Goal: Use online tool/utility: Utilize a website feature to perform a specific function

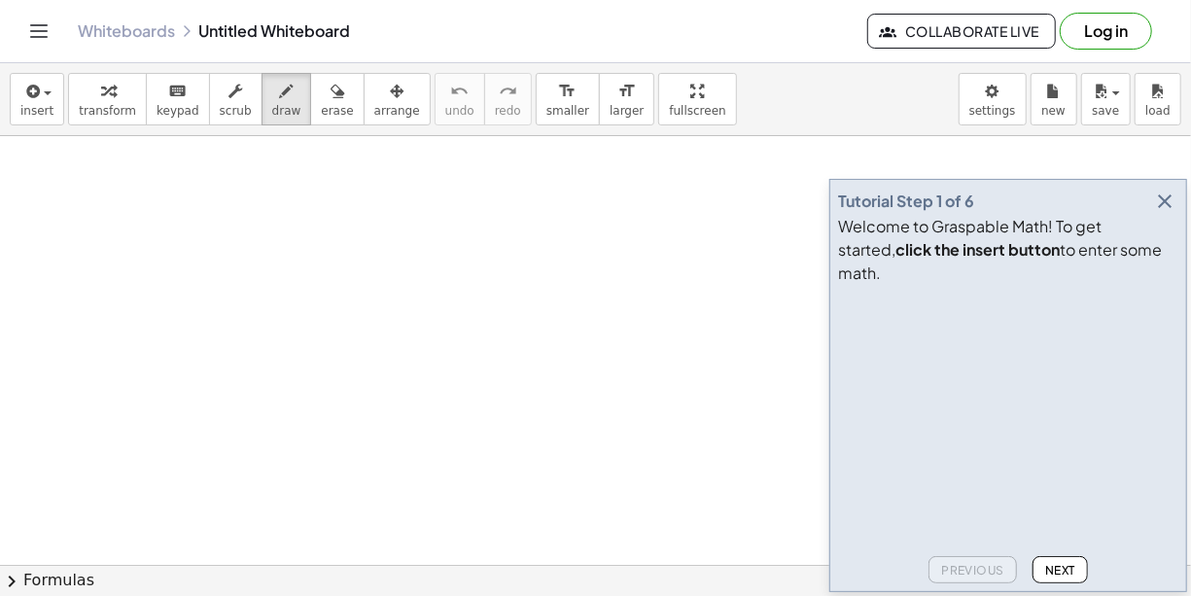
click at [1055, 574] on span "Next" at bounding box center [1060, 570] width 30 height 15
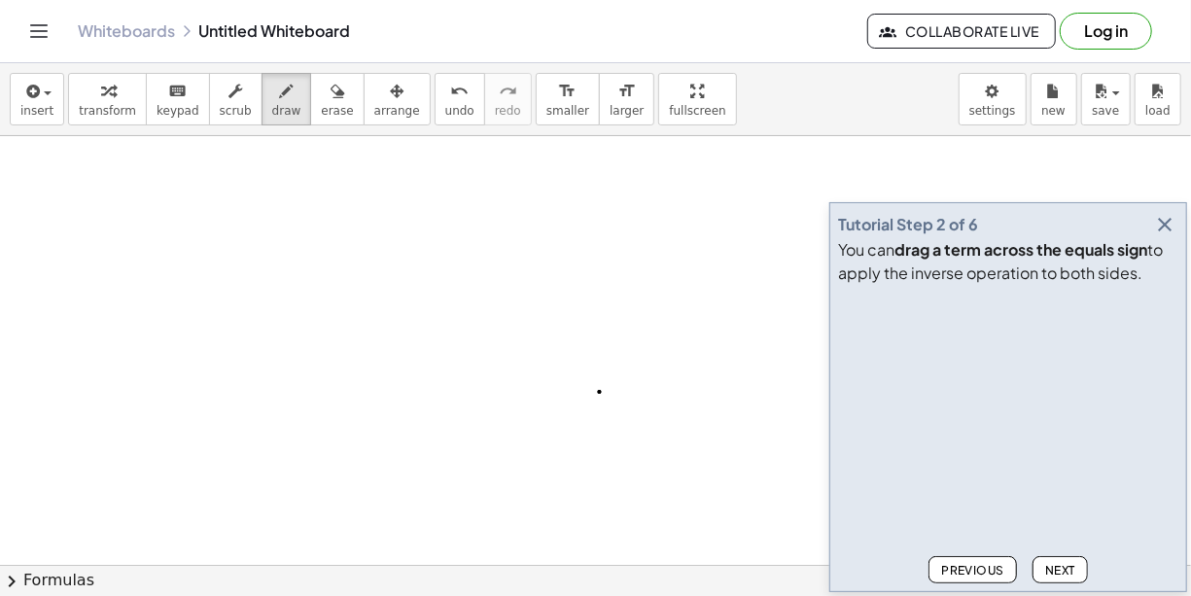
click at [1055, 574] on span "Next" at bounding box center [1060, 570] width 30 height 15
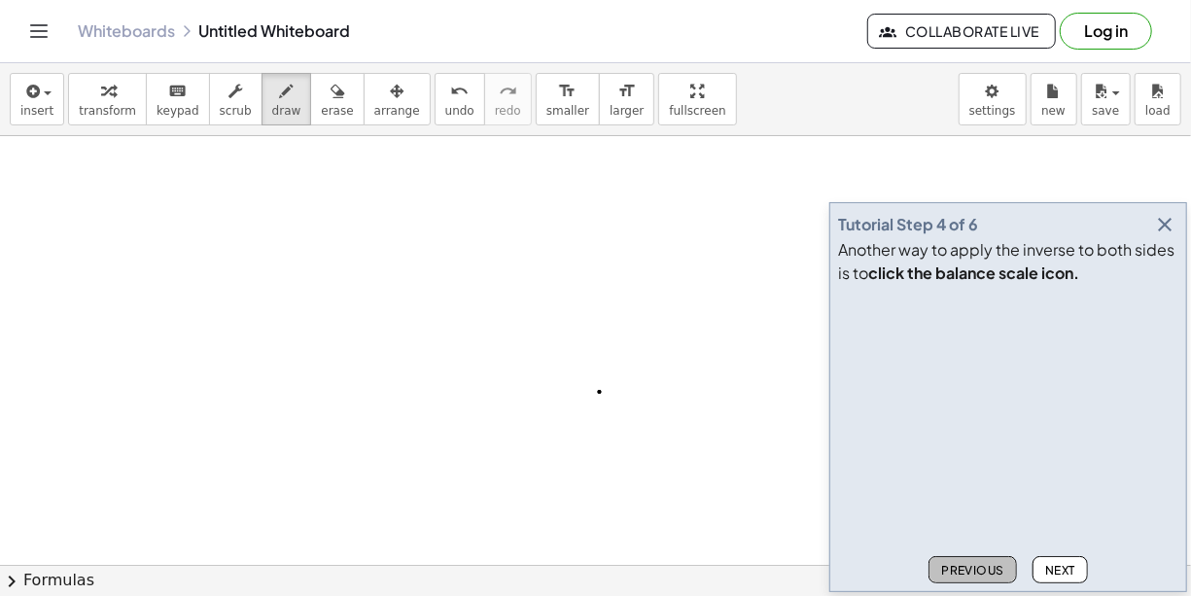
click at [987, 564] on span "Previous" at bounding box center [972, 570] width 63 height 15
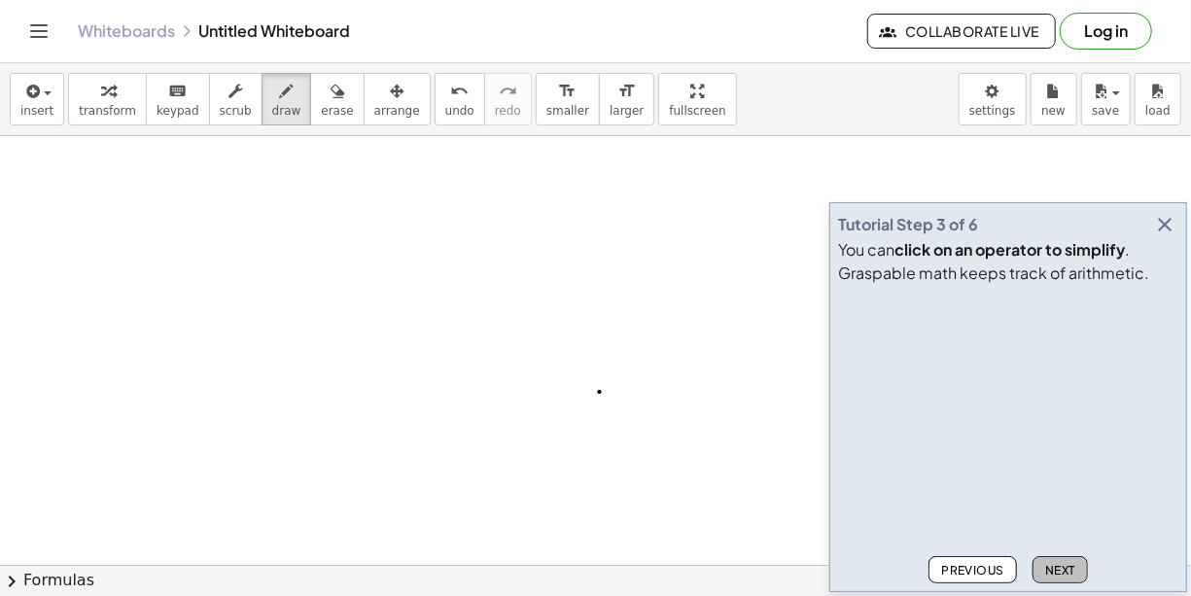
click at [1053, 570] on span "Next" at bounding box center [1060, 570] width 30 height 15
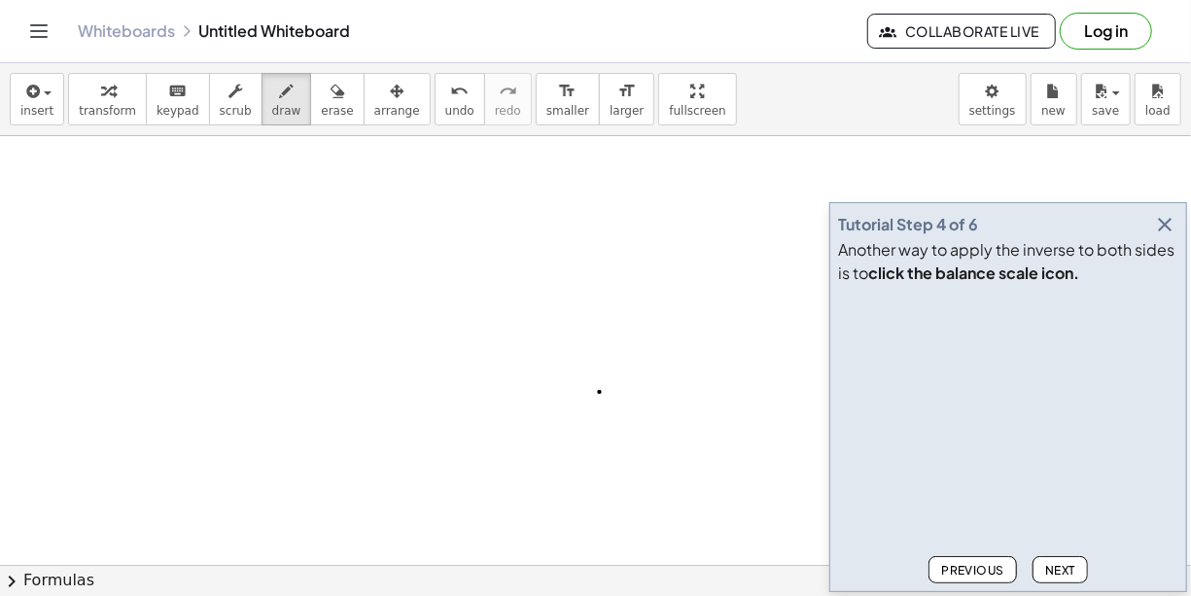
click at [1053, 570] on span "Next" at bounding box center [1060, 570] width 30 height 15
click at [1040, 556] on div "Previous Next" at bounding box center [1008, 566] width 340 height 35
click at [1055, 569] on span "Next" at bounding box center [1060, 570] width 30 height 15
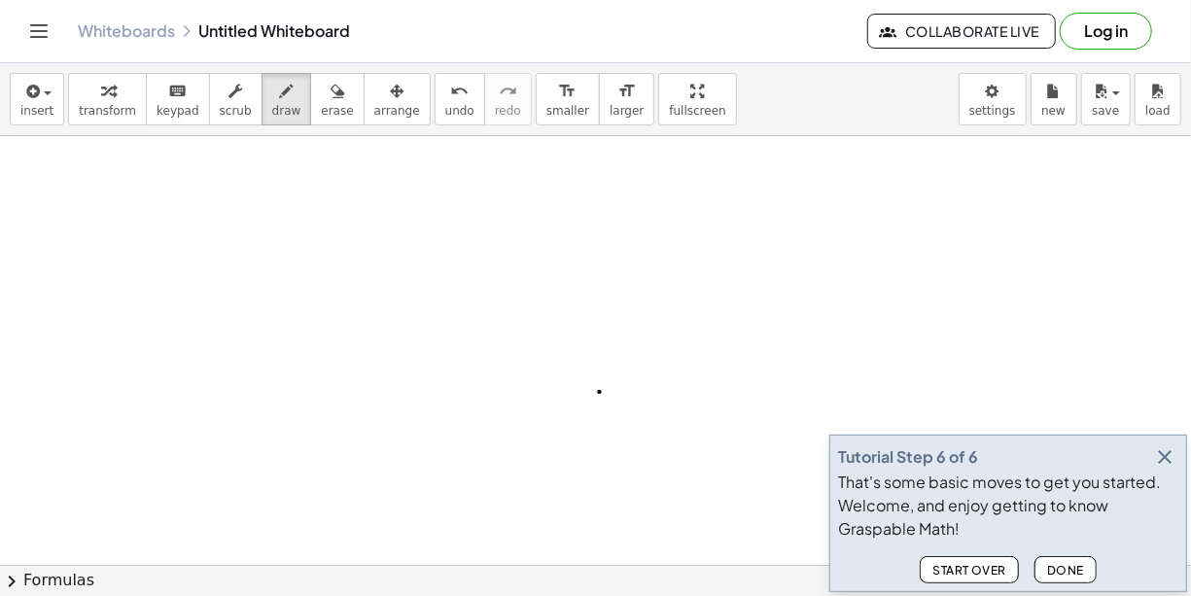
click at [1055, 569] on span "Done" at bounding box center [1065, 570] width 37 height 15
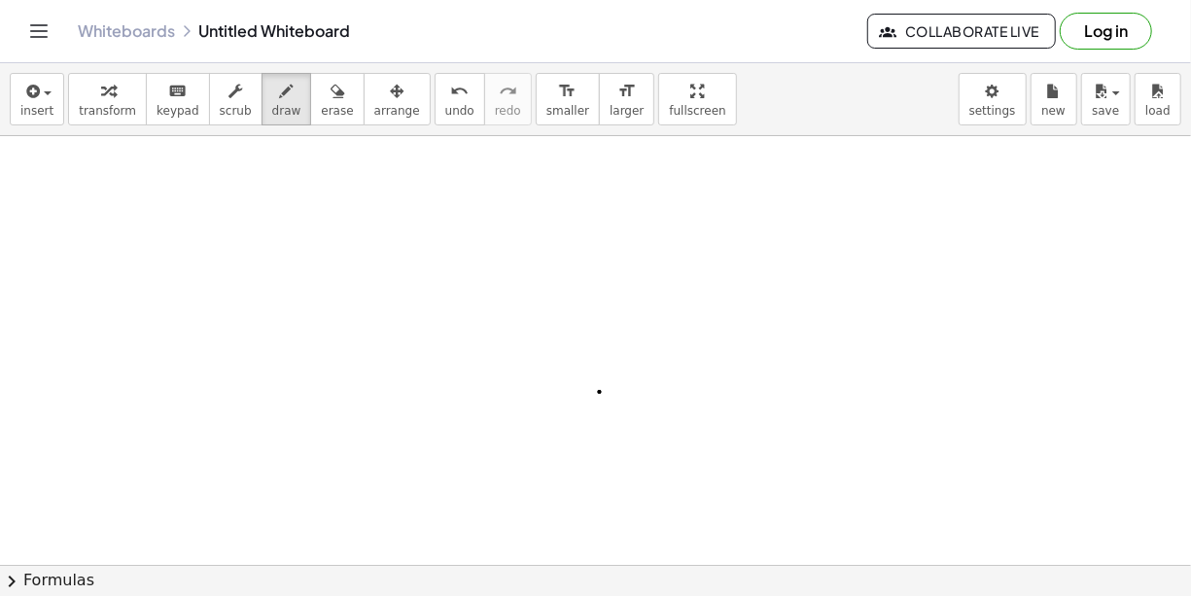
drag, startPoint x: 104, startPoint y: 87, endPoint x: 147, endPoint y: 116, distance: 51.8
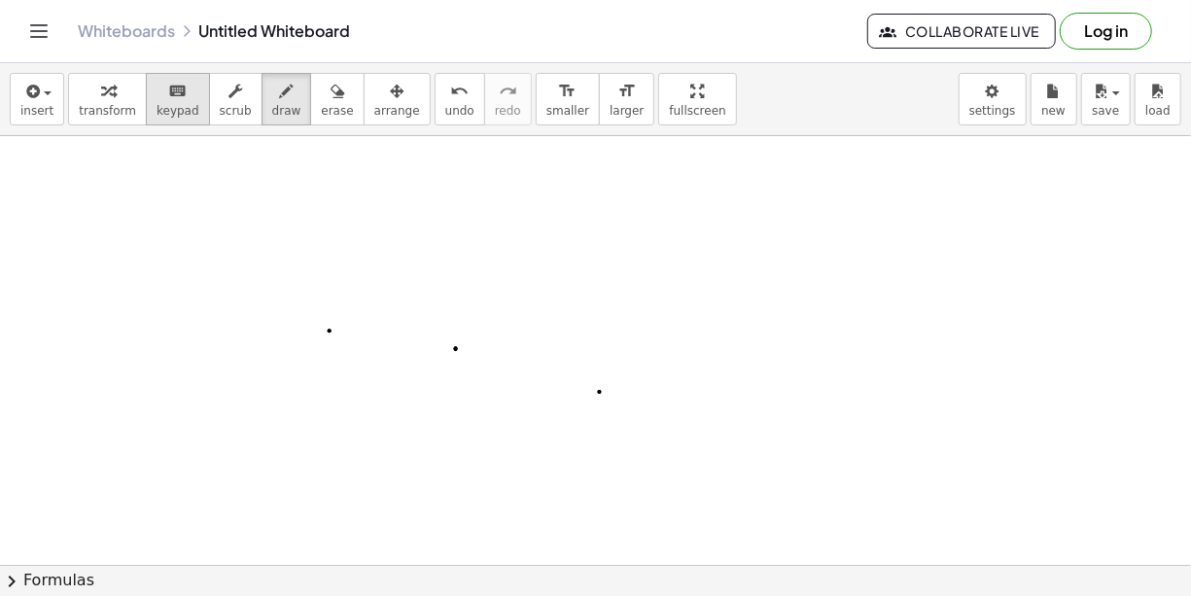
click at [104, 88] on icon "button" at bounding box center [108, 91] width 14 height 23
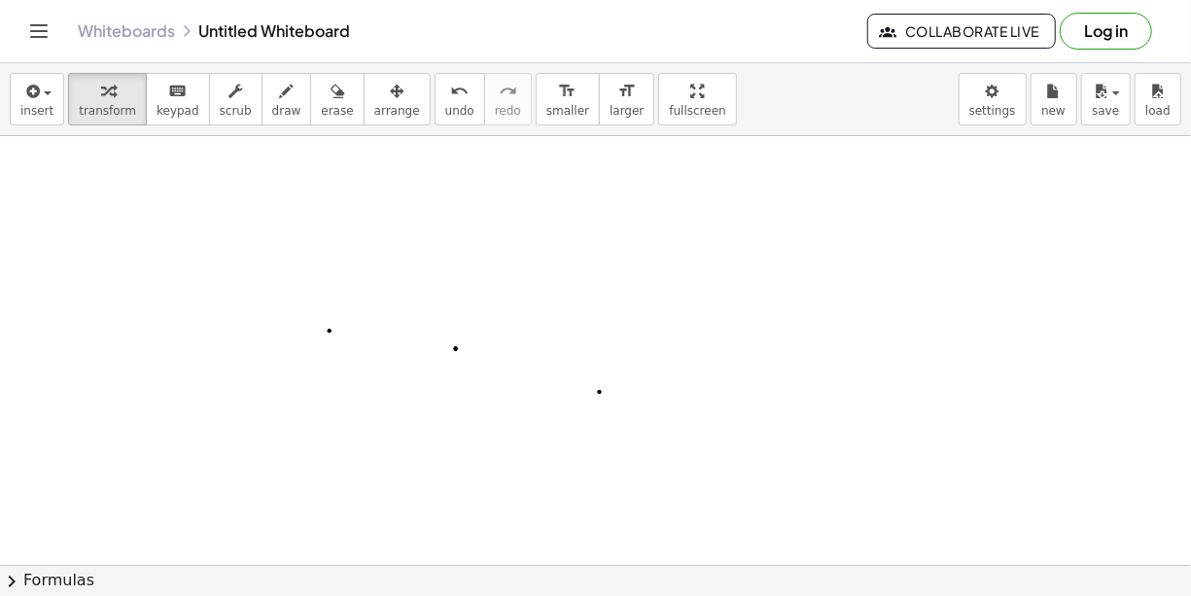
click at [42, 109] on span "insert" at bounding box center [36, 111] width 33 height 14
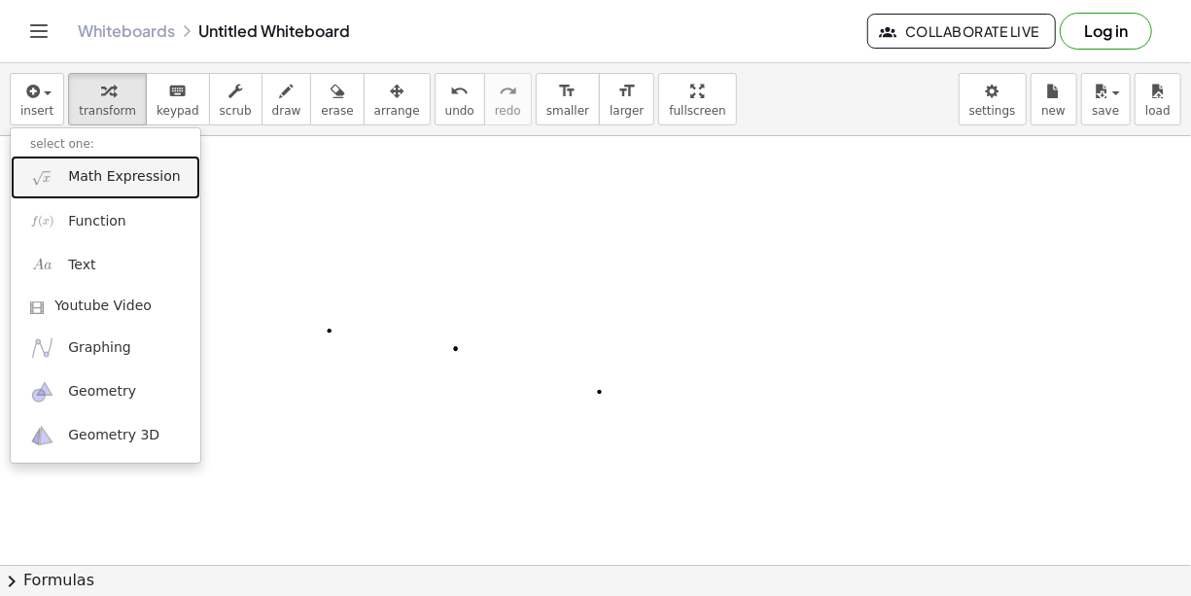
click at [116, 181] on span "Math Expression" at bounding box center [124, 176] width 112 height 19
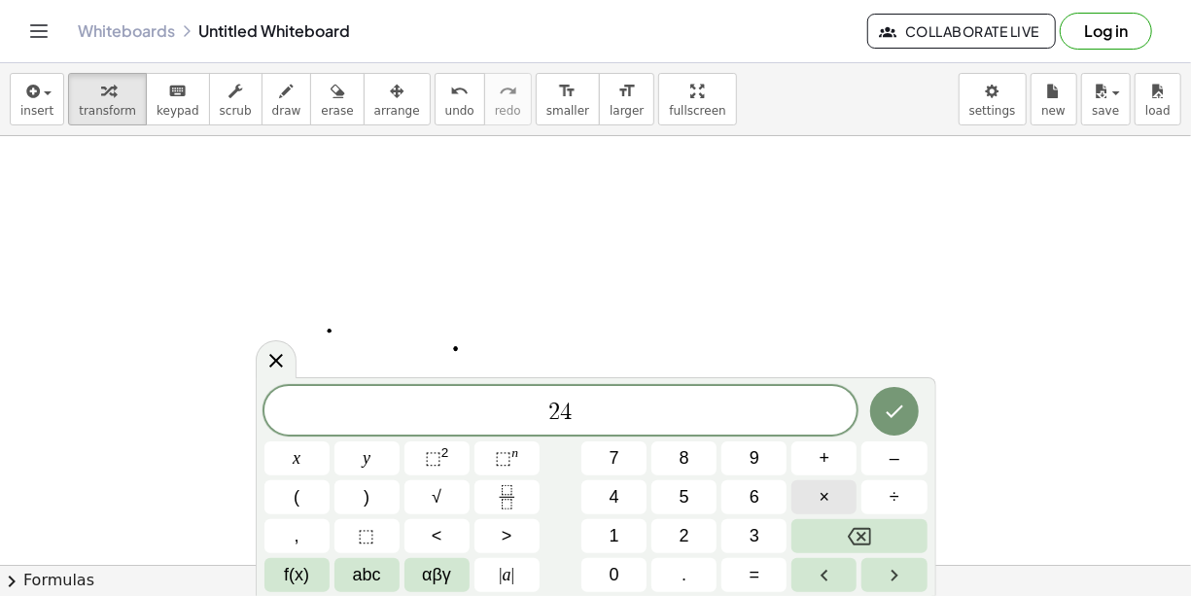
click at [835, 497] on button "×" at bounding box center [824, 497] width 65 height 34
click at [888, 404] on icon "Done" at bounding box center [894, 411] width 23 height 23
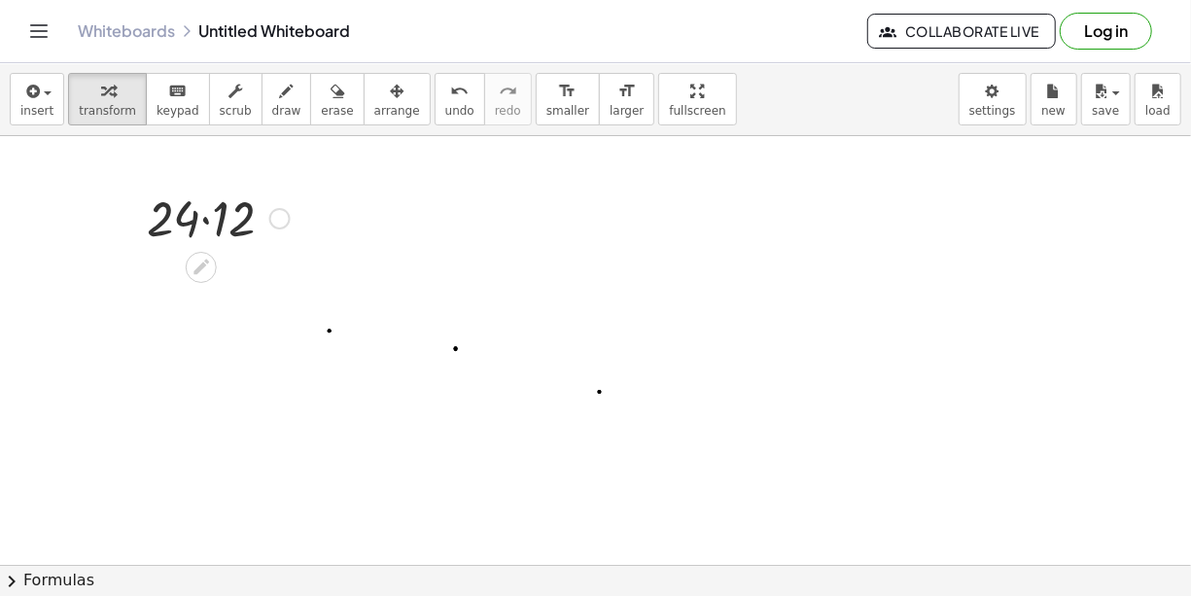
click at [206, 216] on div at bounding box center [218, 217] width 162 height 66
click at [208, 327] on icon at bounding box center [201, 331] width 20 height 20
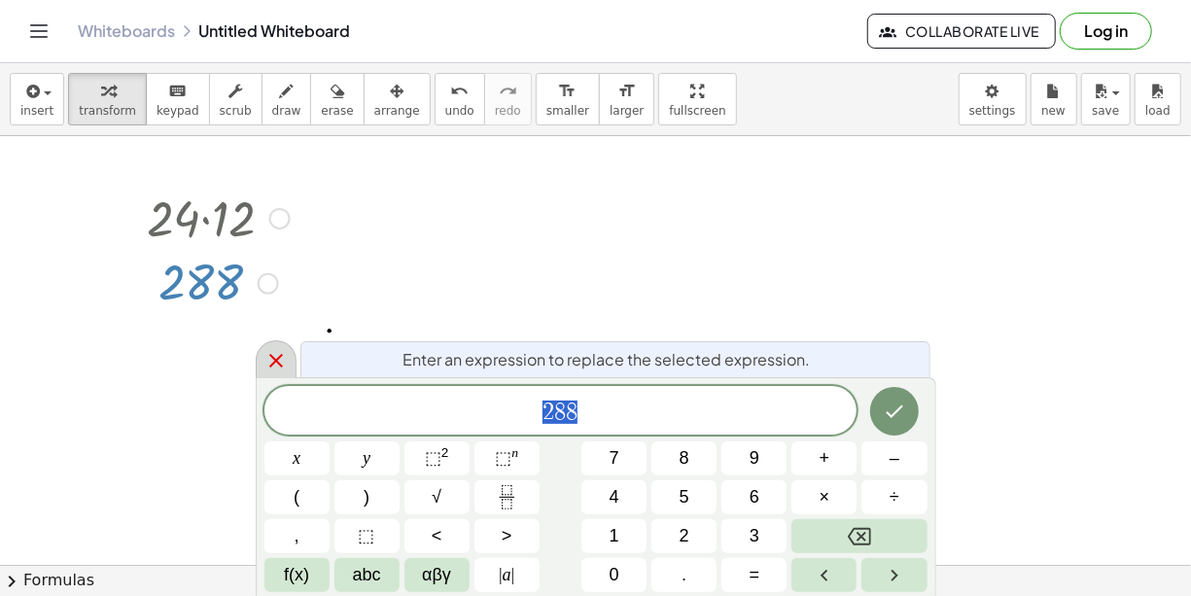
click at [268, 360] on icon at bounding box center [276, 360] width 23 height 23
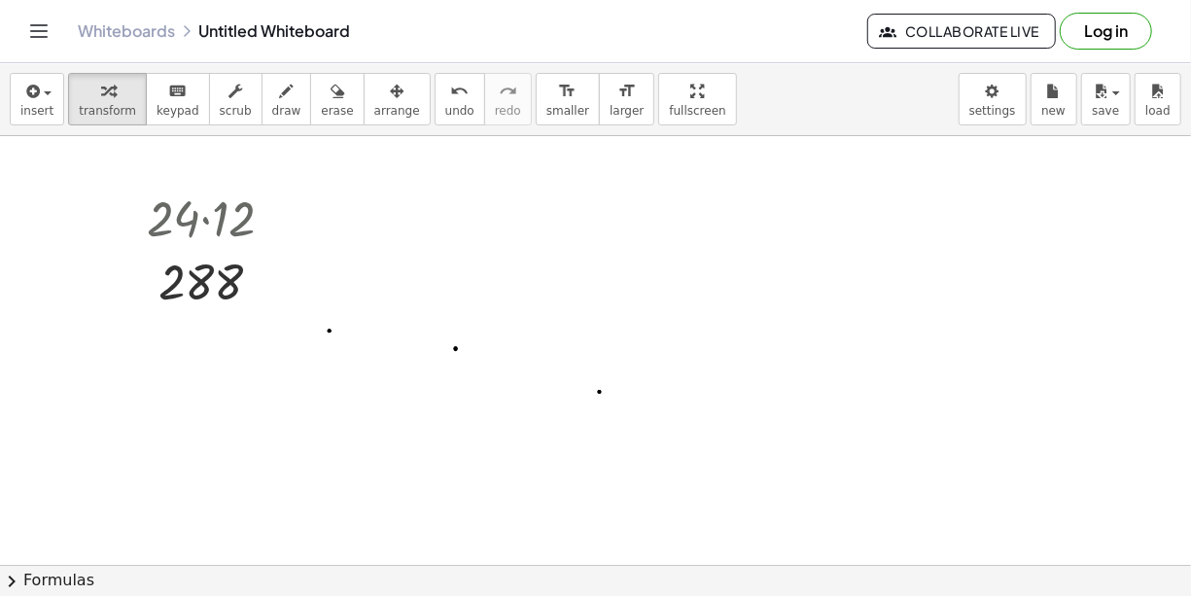
drag, startPoint x: 312, startPoint y: 329, endPoint x: 371, endPoint y: 361, distance: 66.6
click at [194, 321] on icon at bounding box center [201, 331] width 20 height 20
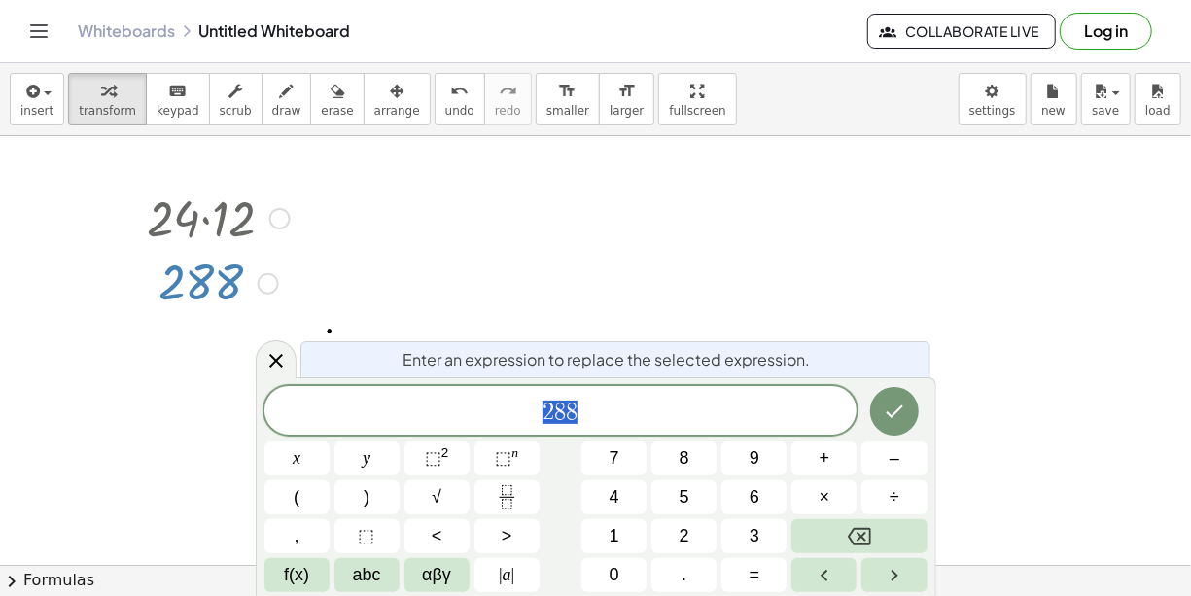
click at [633, 409] on span "2 8 8" at bounding box center [561, 412] width 593 height 27
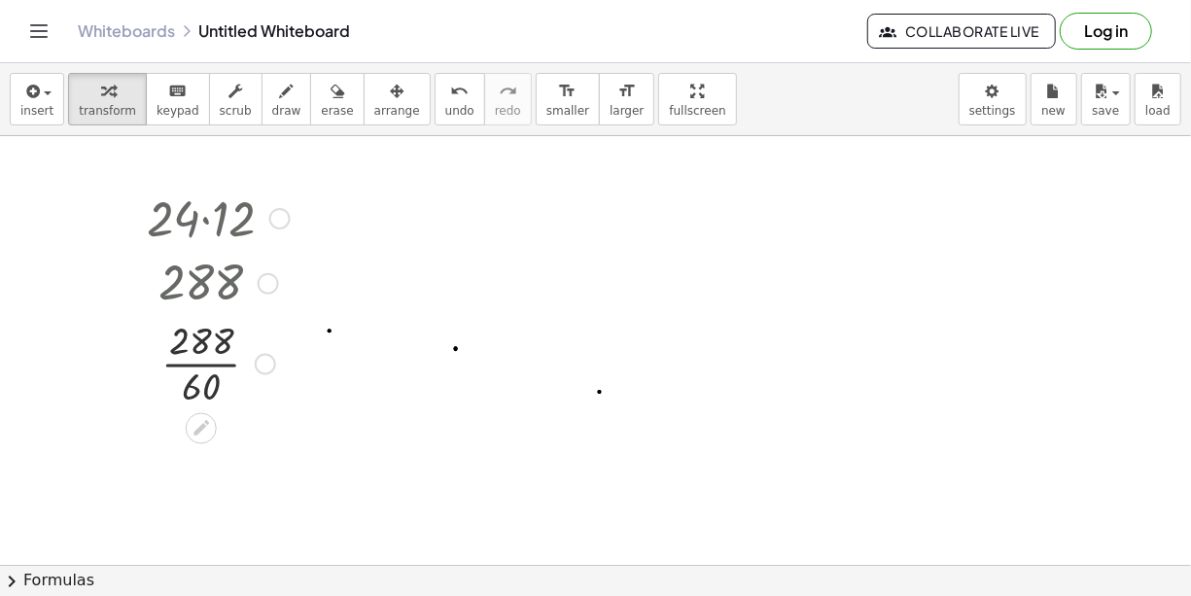
click at [212, 370] on div at bounding box center [218, 361] width 162 height 97
click at [200, 460] on div at bounding box center [218, 458] width 162 height 97
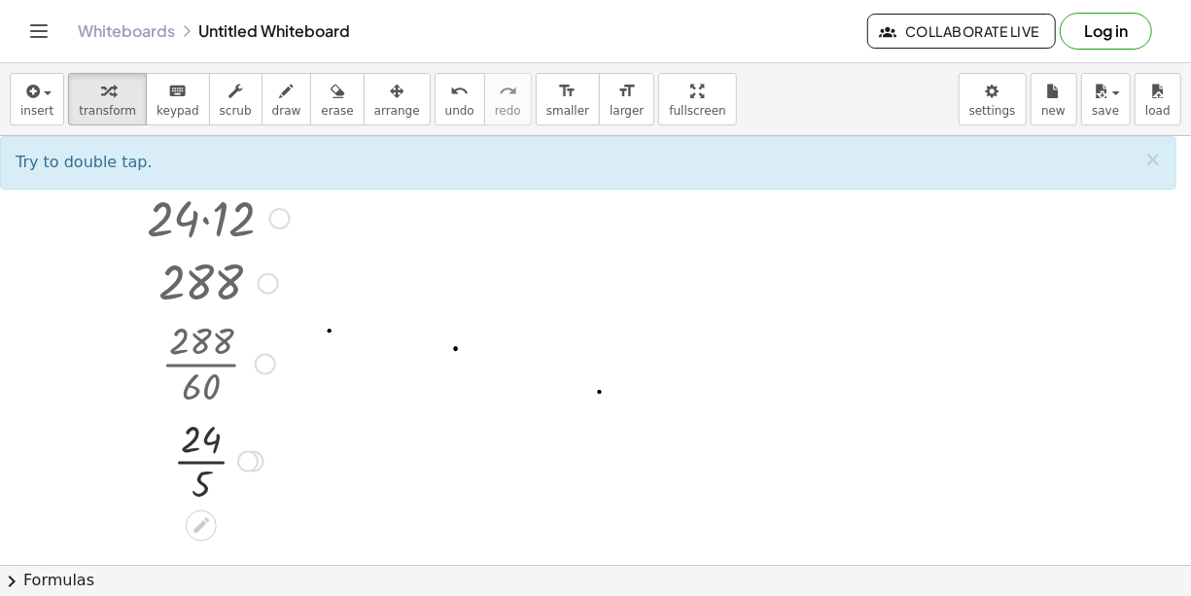
click at [205, 462] on div at bounding box center [218, 458] width 162 height 97
click at [205, 461] on div at bounding box center [218, 458] width 162 height 97
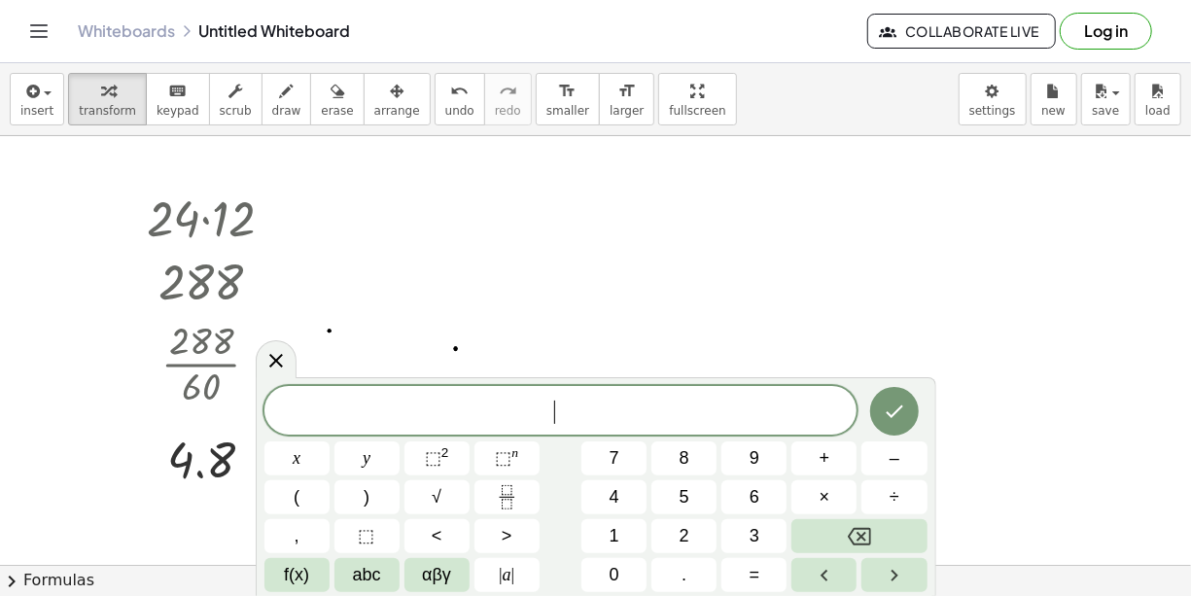
click at [822, 489] on span "×" at bounding box center [825, 497] width 11 height 26
click at [888, 415] on icon "Done" at bounding box center [894, 411] width 23 height 23
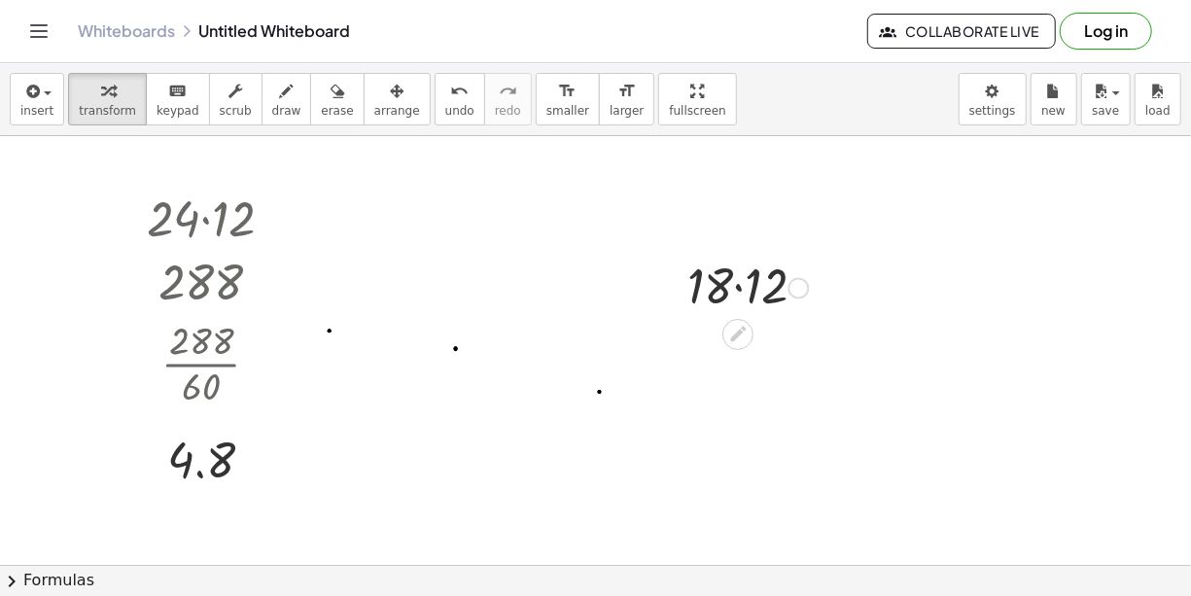
click at [736, 283] on div at bounding box center [755, 284] width 155 height 66
click at [733, 398] on icon at bounding box center [738, 398] width 16 height 16
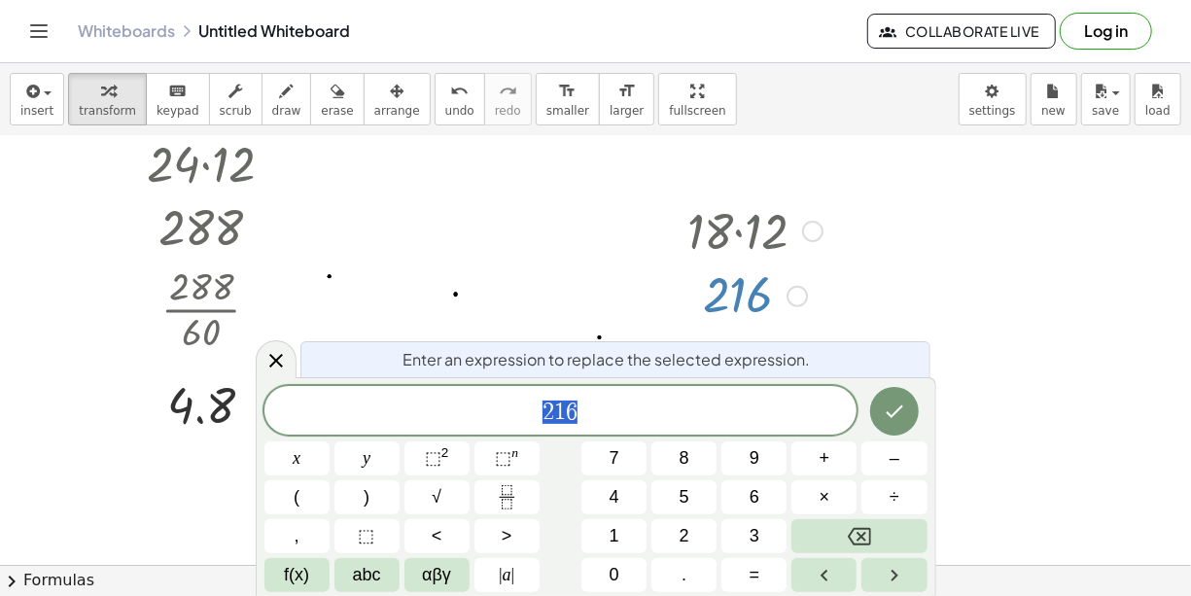
scroll to position [55, 0]
click at [681, 411] on span "2 1 6 ​" at bounding box center [561, 412] width 593 height 27
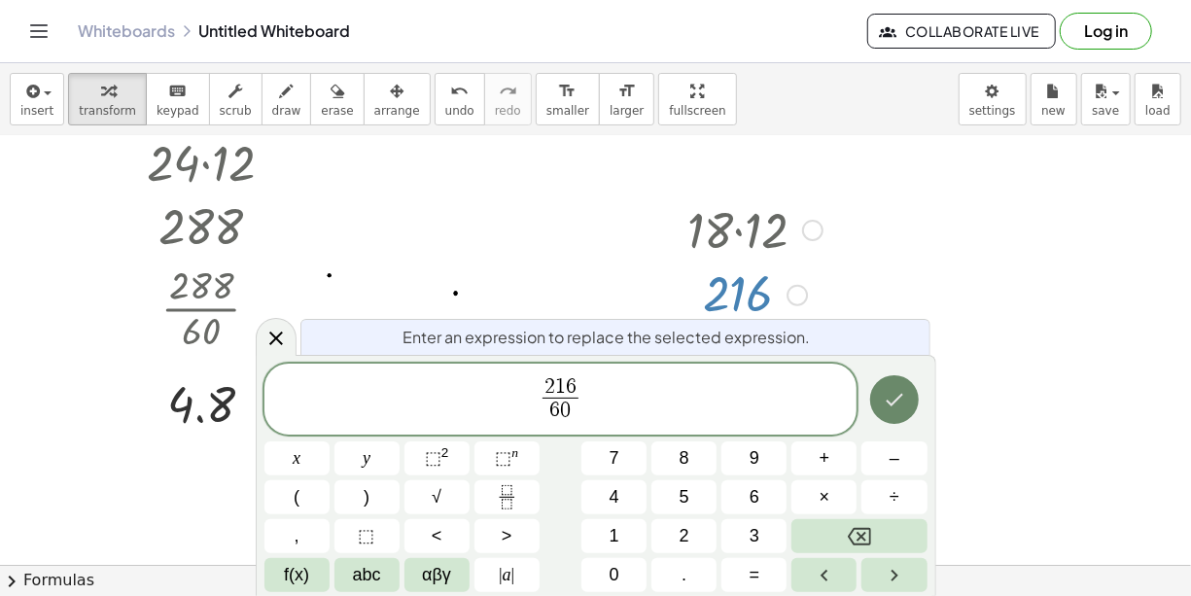
click at [907, 382] on button "Done" at bounding box center [894, 399] width 49 height 49
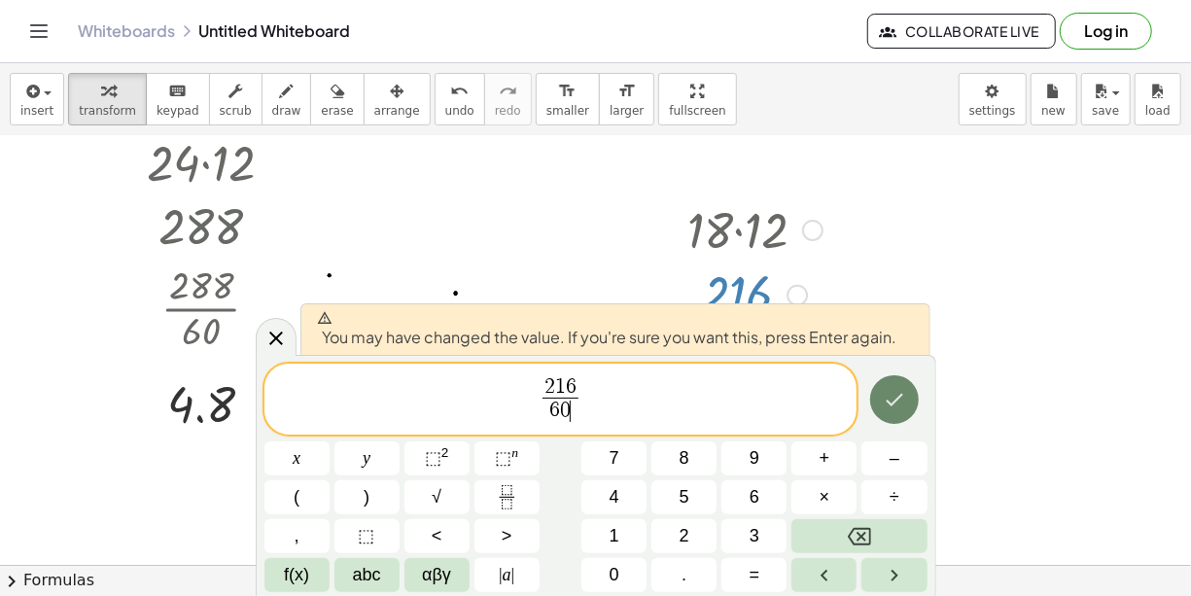
click at [907, 382] on button "Done" at bounding box center [894, 399] width 49 height 49
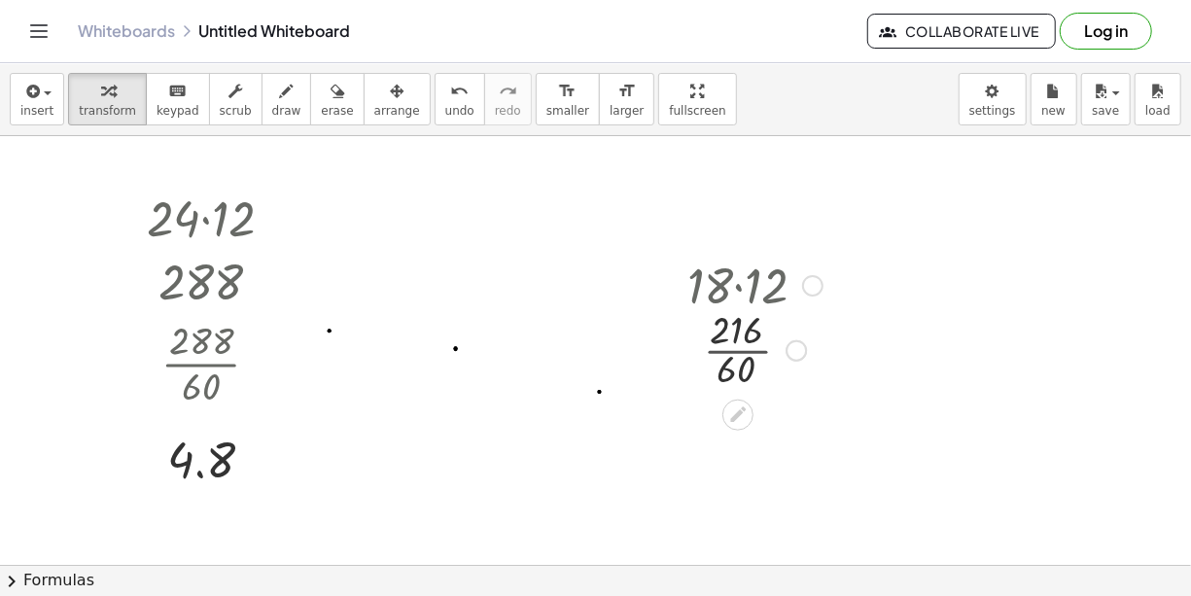
scroll to position [0, 0]
click at [733, 431] on div at bounding box center [755, 428] width 155 height 97
click at [730, 430] on div at bounding box center [755, 428] width 155 height 97
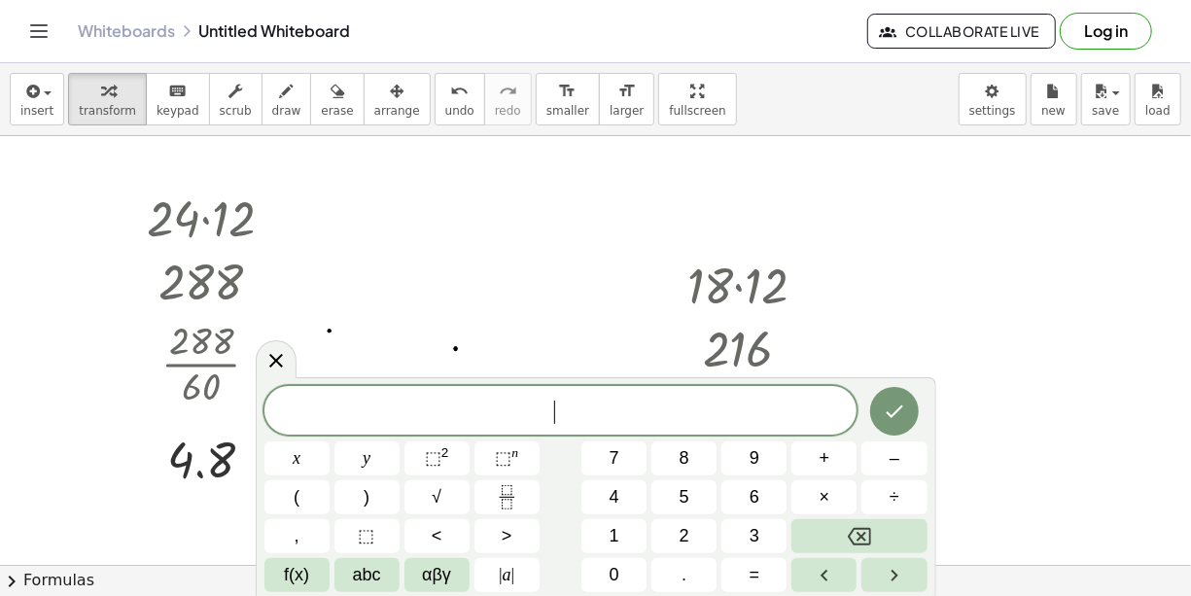
click at [838, 503] on button "×" at bounding box center [824, 497] width 65 height 34
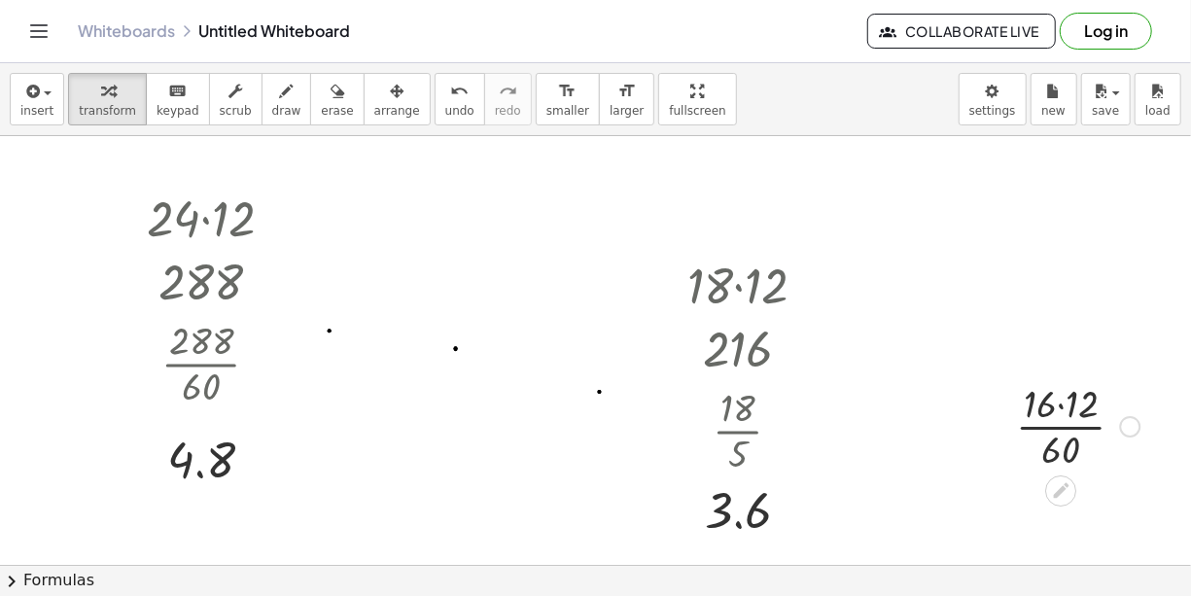
click at [1062, 407] on div at bounding box center [1079, 424] width 144 height 97
click at [1061, 428] on div at bounding box center [1078, 424] width 120 height 97
click at [1062, 426] on div at bounding box center [1078, 424] width 102 height 97
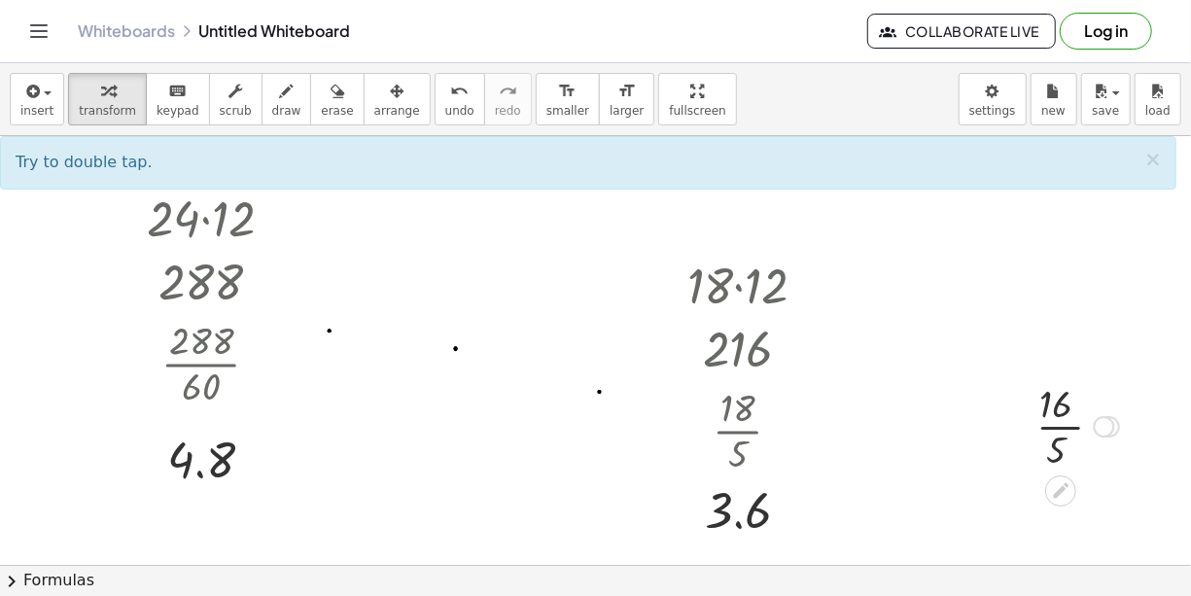
click at [1073, 432] on div at bounding box center [1078, 424] width 102 height 97
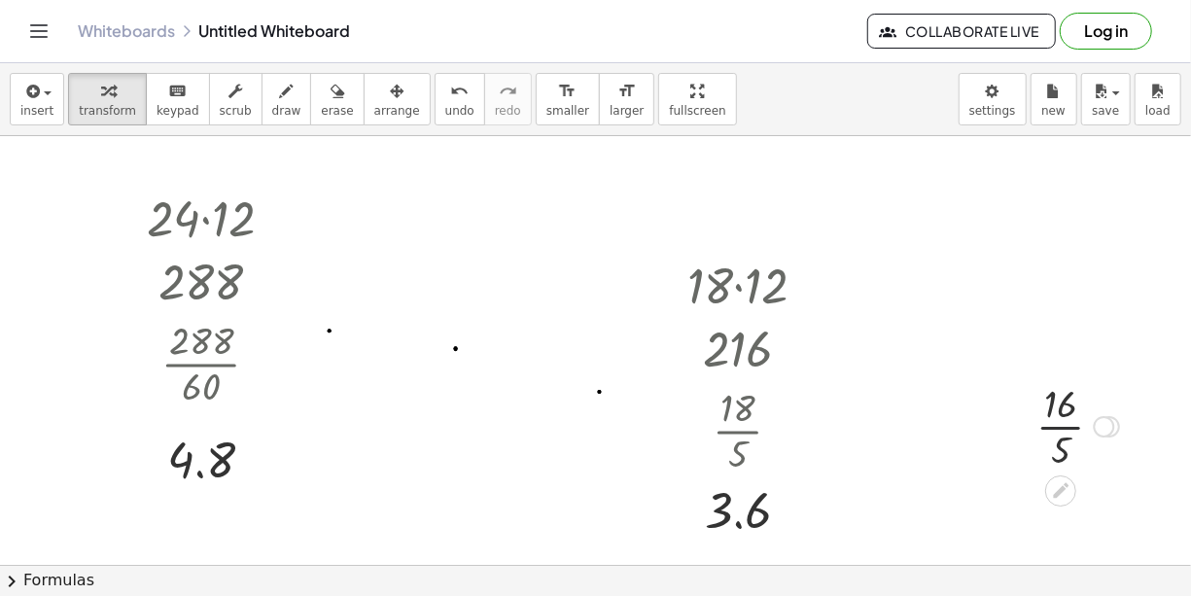
click at [1065, 427] on div at bounding box center [1078, 424] width 102 height 97
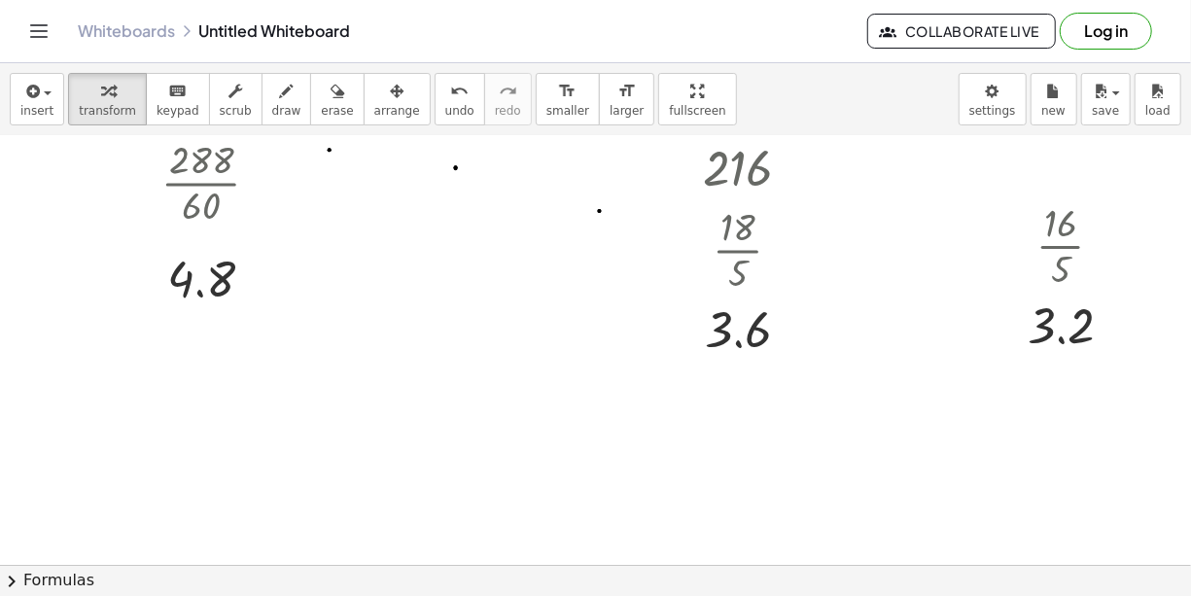
scroll to position [195, 0]
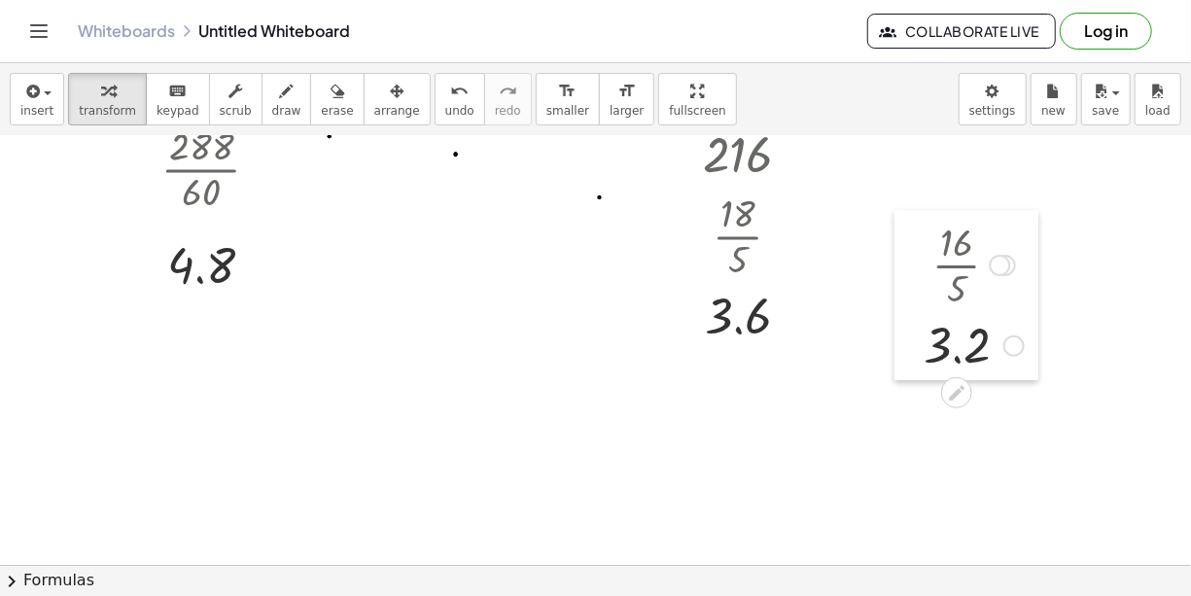
drag, startPoint x: 1015, startPoint y: 307, endPoint x: 892, endPoint y: 352, distance: 131.4
click at [895, 352] on div at bounding box center [909, 295] width 29 height 171
